Goal: Task Accomplishment & Management: Manage account settings

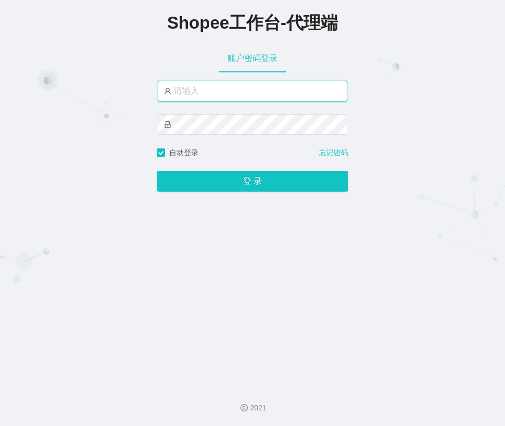
click at [219, 96] on input "text" at bounding box center [252, 91] width 189 height 21
type input "yn"
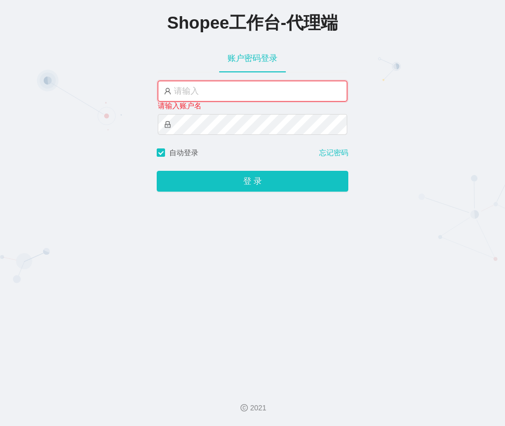
click at [212, 88] on input "text" at bounding box center [252, 91] width 189 height 21
click at [232, 91] on input "text" at bounding box center [252, 91] width 189 height 21
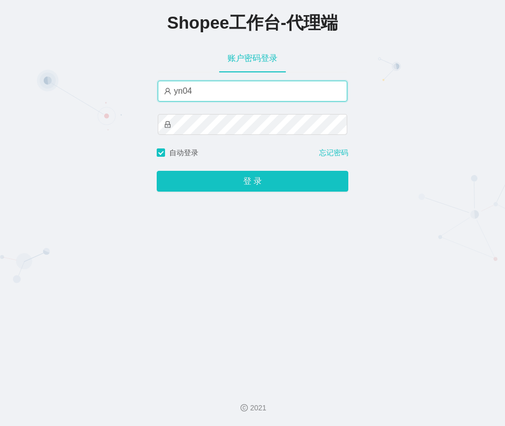
type input "yn04"
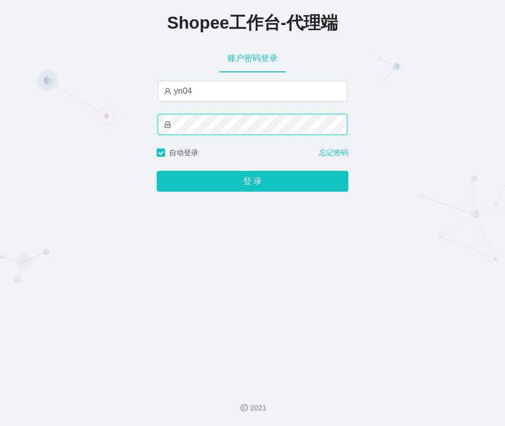
click at [157, 171] on button "登 录" at bounding box center [252, 181] width 191 height 21
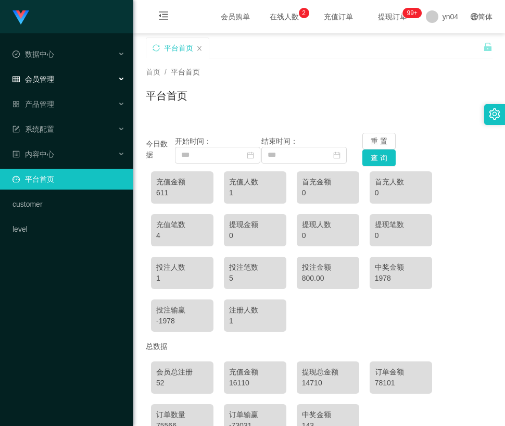
click at [69, 74] on div "会员管理" at bounding box center [66, 79] width 133 height 21
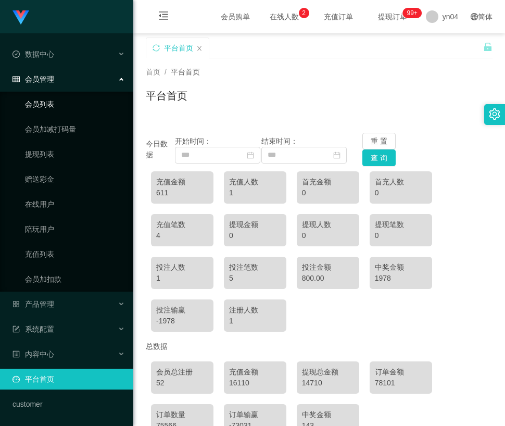
click at [52, 100] on link "会员列表" at bounding box center [75, 104] width 100 height 21
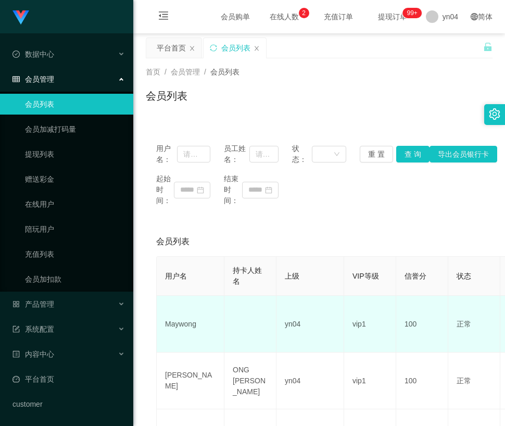
click at [185, 321] on td "Maywong" at bounding box center [191, 323] width 68 height 57
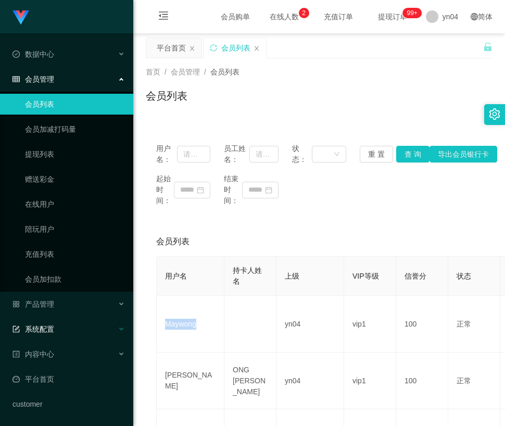
copy td "Maywong"
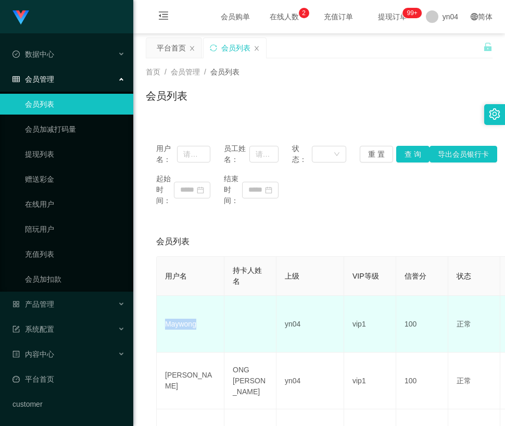
click at [174, 318] on td "Maywong" at bounding box center [191, 323] width 68 height 57
click at [181, 325] on td "Maywong" at bounding box center [191, 323] width 68 height 57
copy td "Maywong"
